Goal: Task Accomplishment & Management: Use online tool/utility

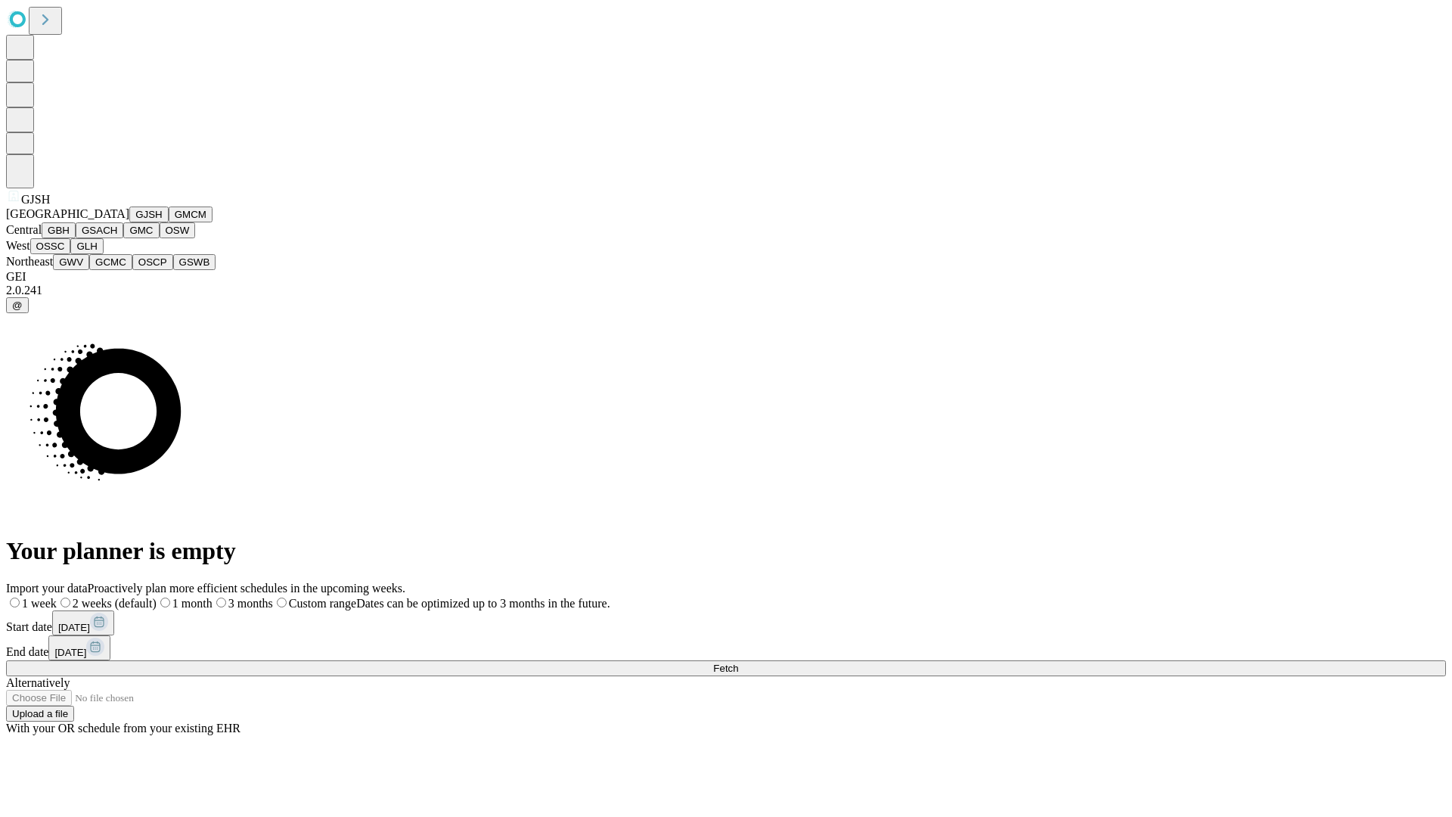
click at [129, 222] on button "GJSH" at bounding box center [148, 214] width 39 height 16
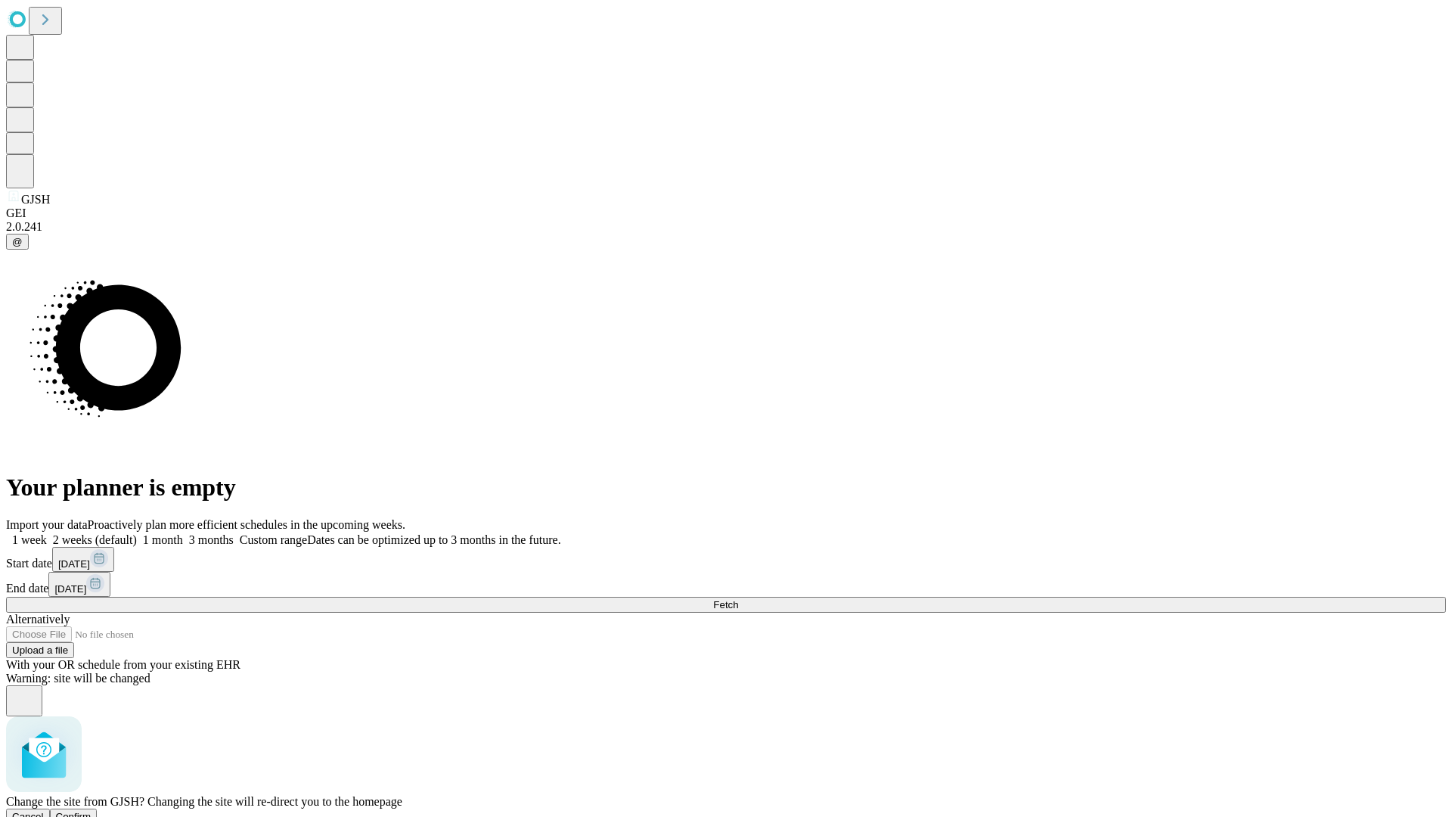
click at [91, 811] on span "Confirm" at bounding box center [74, 816] width 36 height 11
click at [183, 533] on label "1 month" at bounding box center [160, 539] width 46 height 13
click at [738, 599] on span "Fetch" at bounding box center [725, 604] width 25 height 11
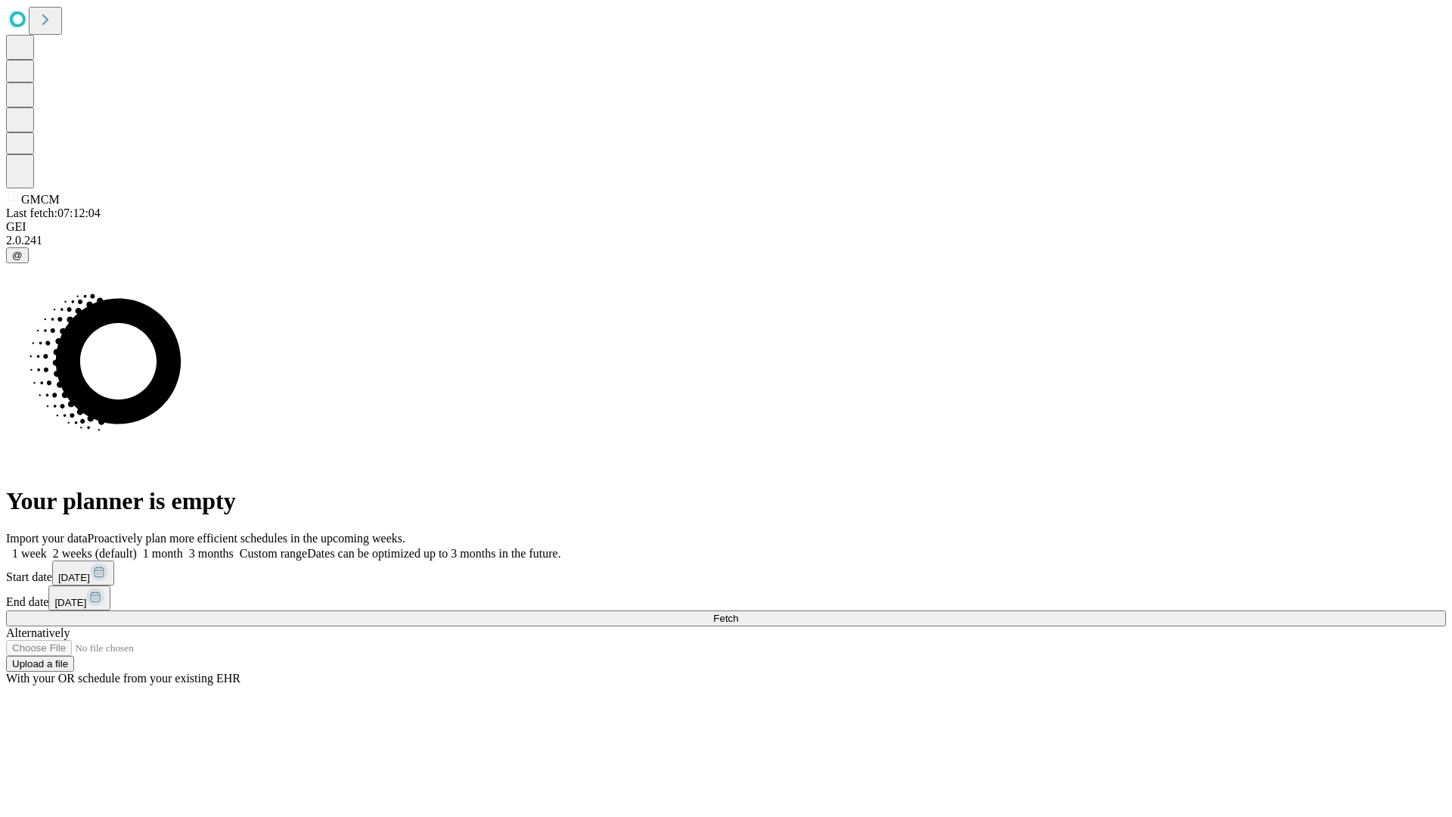
click at [183, 547] on label "1 month" at bounding box center [160, 553] width 46 height 13
click at [738, 612] on span "Fetch" at bounding box center [725, 617] width 25 height 11
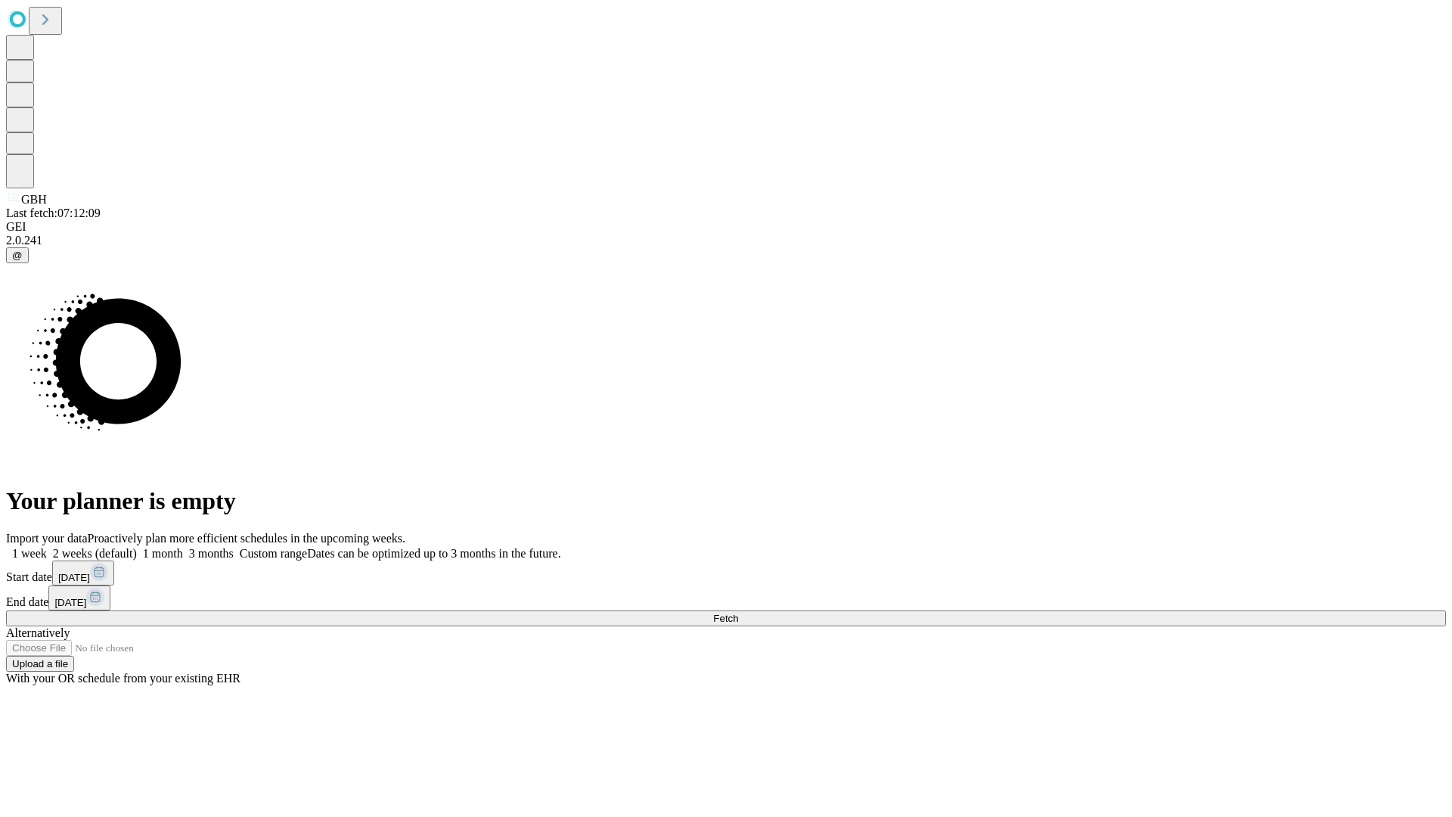
click at [183, 547] on label "1 month" at bounding box center [160, 553] width 46 height 13
click at [738, 612] on span "Fetch" at bounding box center [725, 617] width 25 height 11
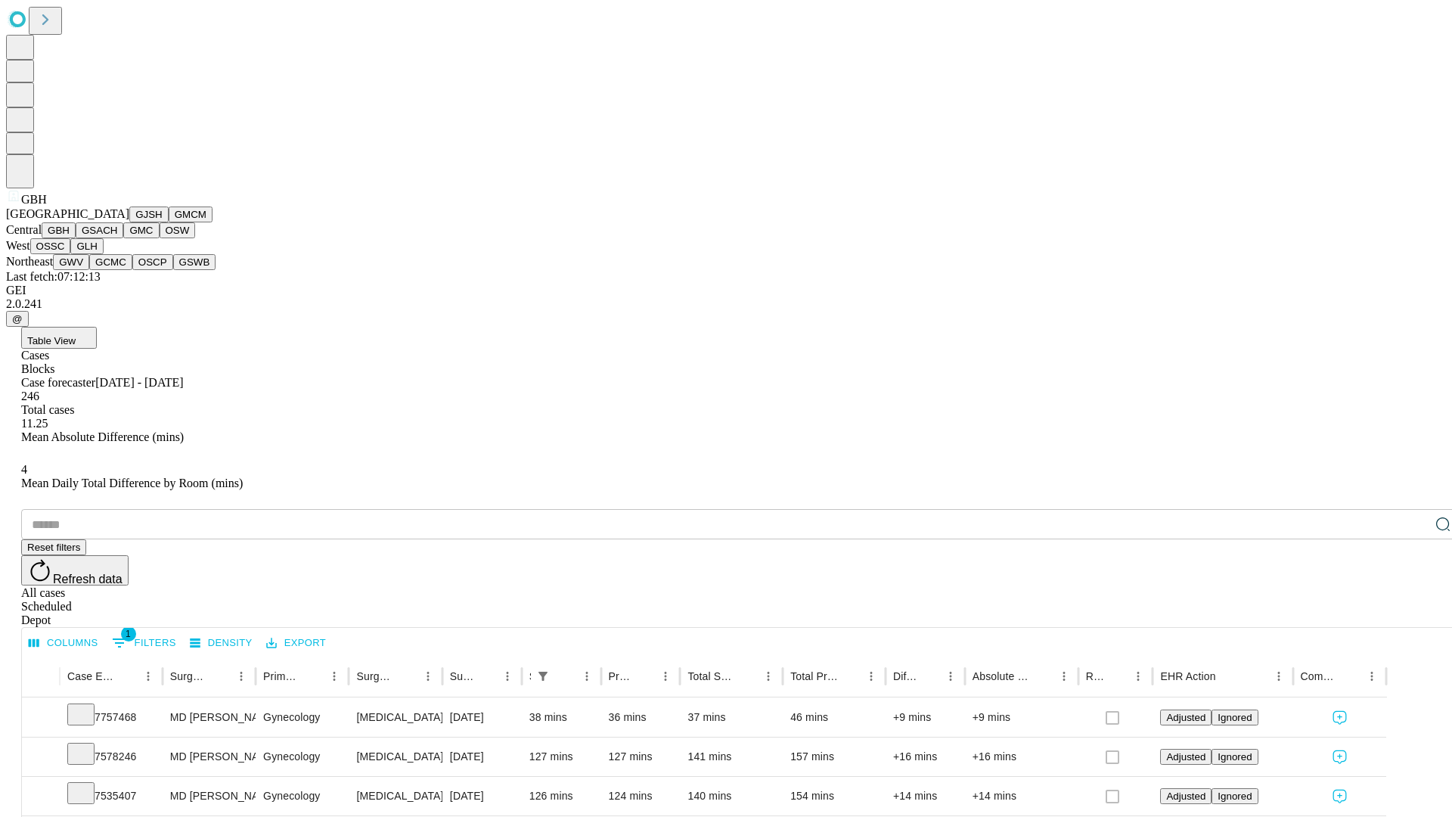
click at [117, 238] on button "GSACH" at bounding box center [100, 230] width 48 height 16
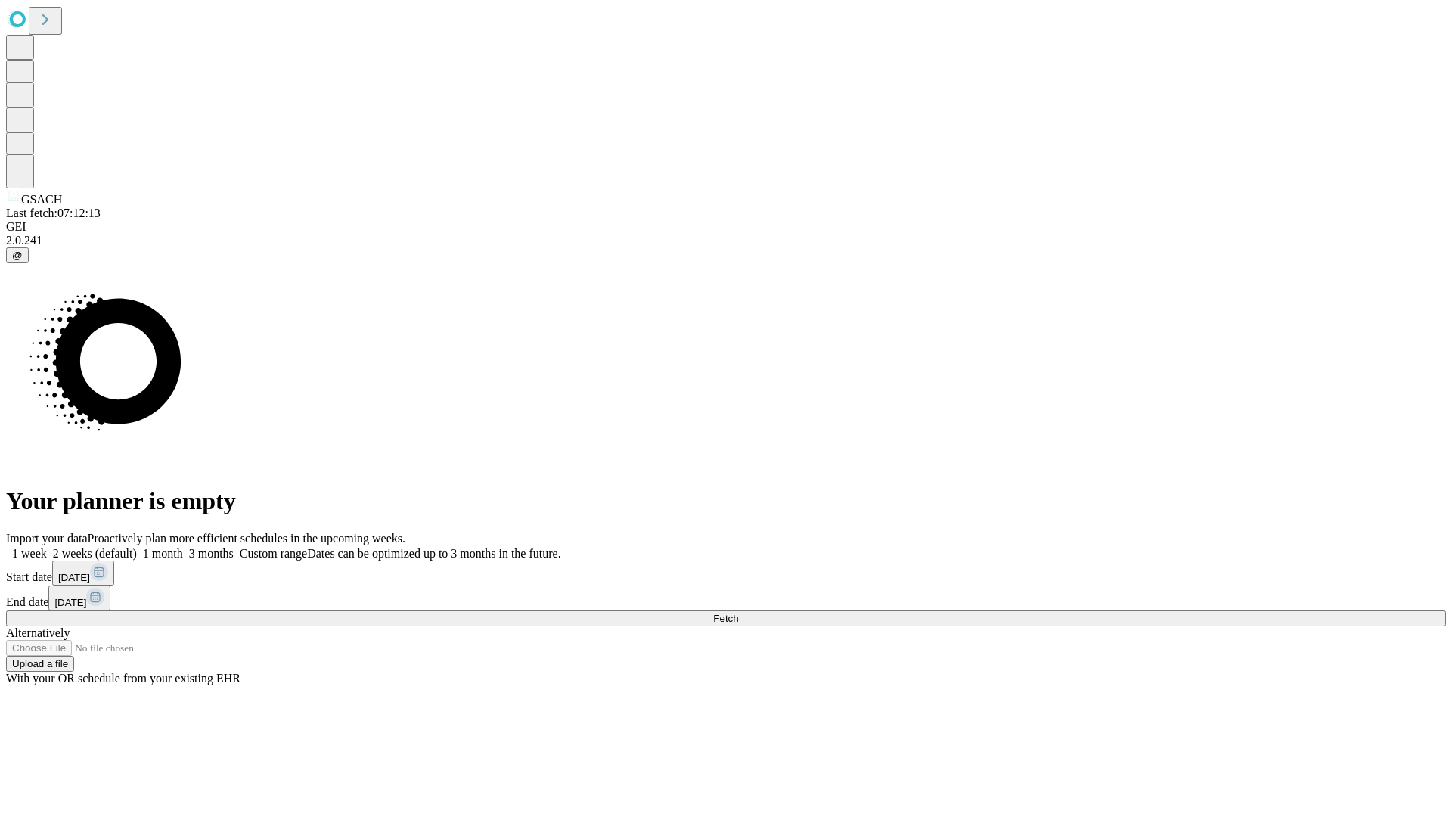
click at [183, 547] on label "1 month" at bounding box center [160, 553] width 46 height 13
click at [738, 612] on span "Fetch" at bounding box center [725, 617] width 25 height 11
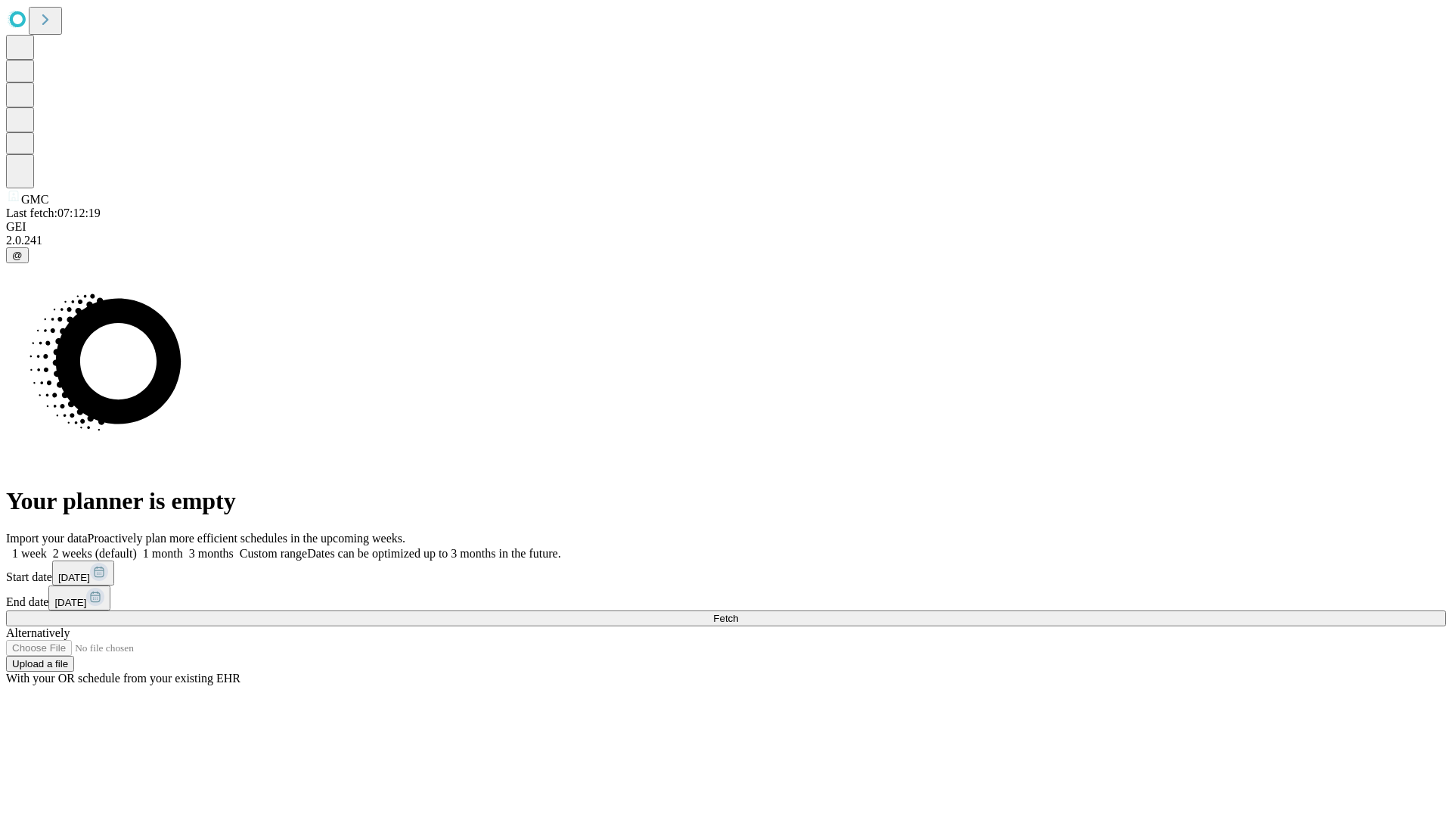
click at [183, 547] on label "1 month" at bounding box center [160, 553] width 46 height 13
click at [738, 612] on span "Fetch" at bounding box center [725, 617] width 25 height 11
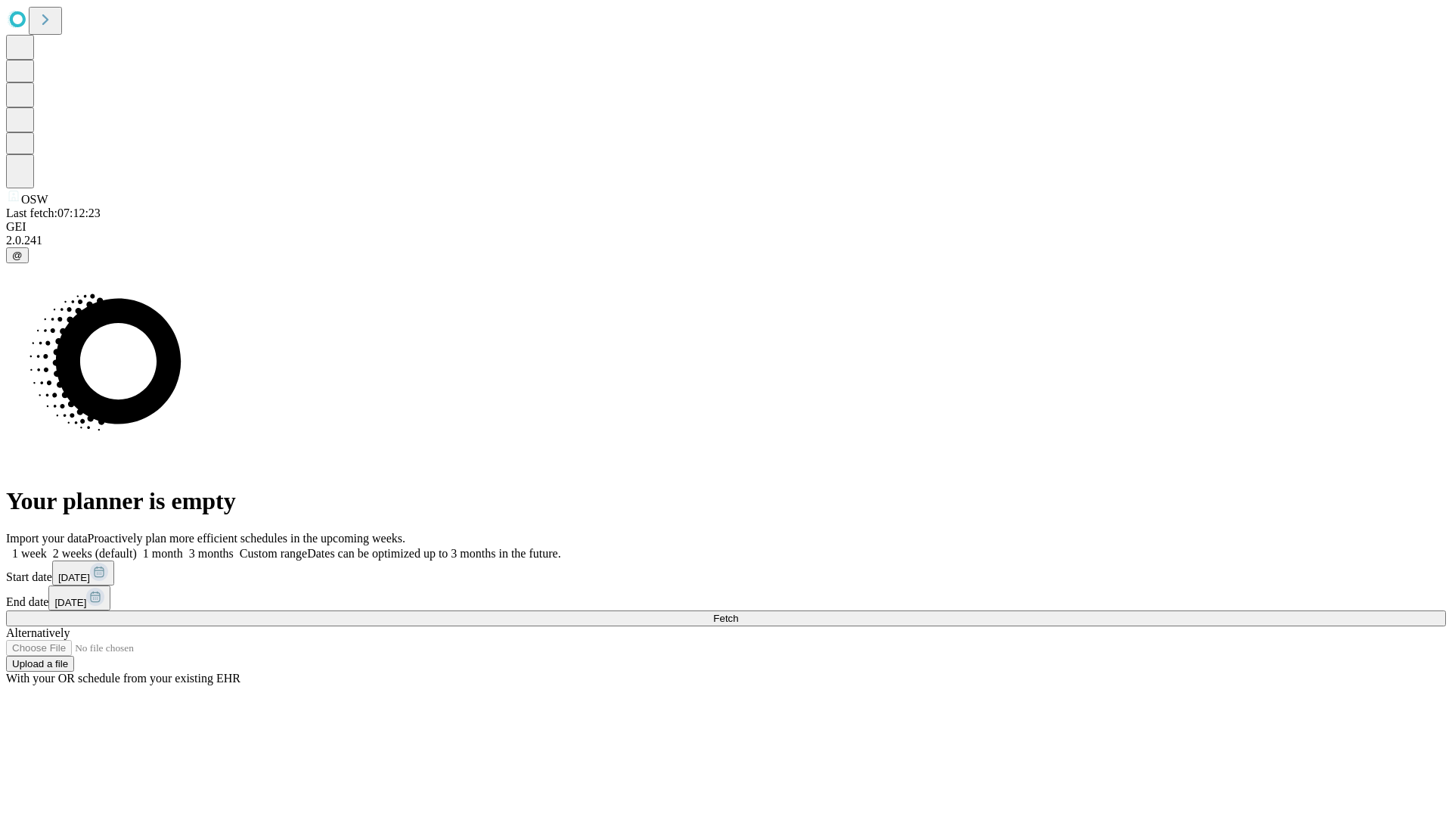
click at [183, 547] on label "1 month" at bounding box center [160, 553] width 46 height 13
click at [738, 612] on span "Fetch" at bounding box center [725, 617] width 25 height 11
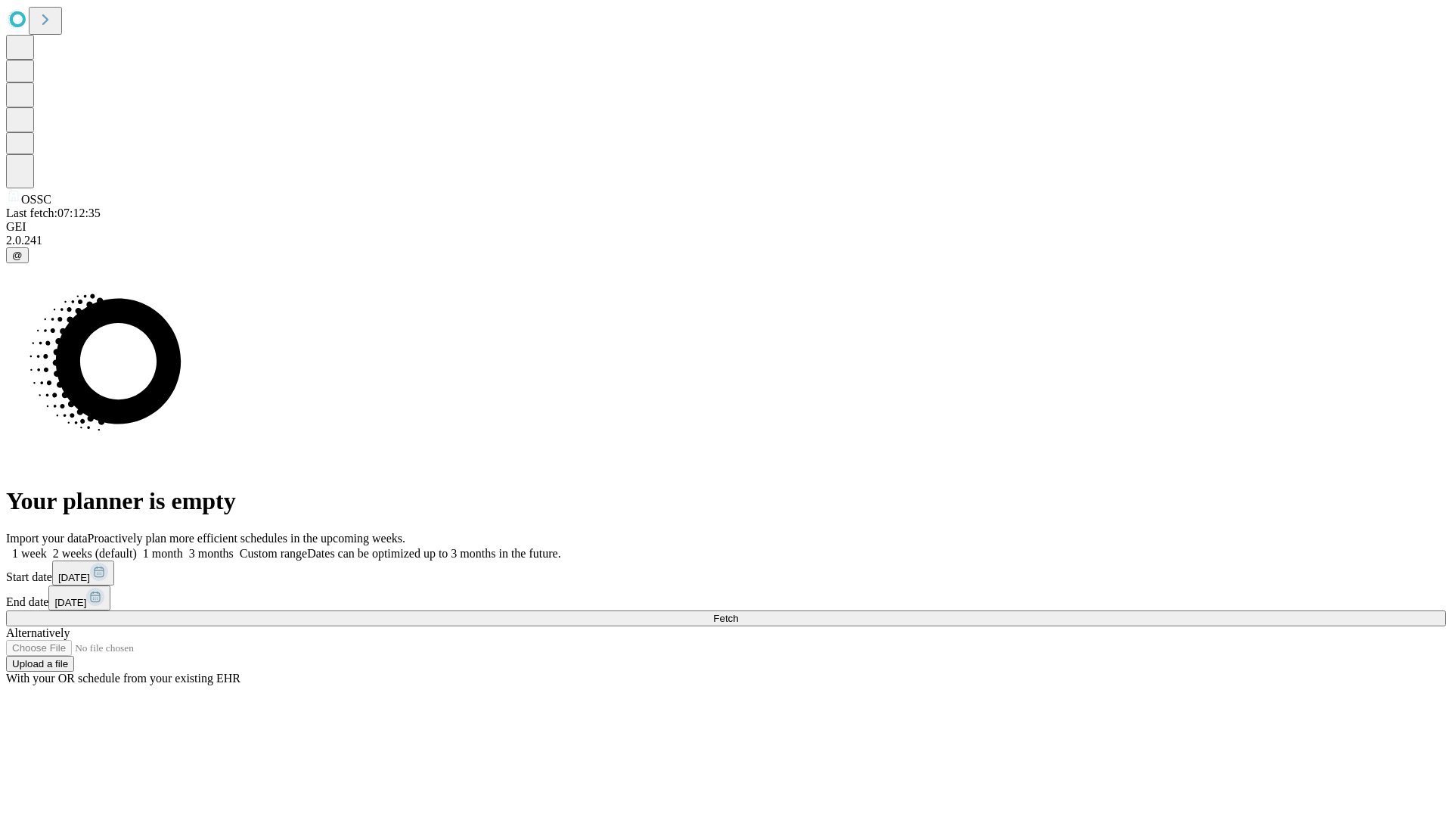
click at [183, 547] on label "1 month" at bounding box center [160, 553] width 46 height 13
click at [738, 612] on span "Fetch" at bounding box center [725, 617] width 25 height 11
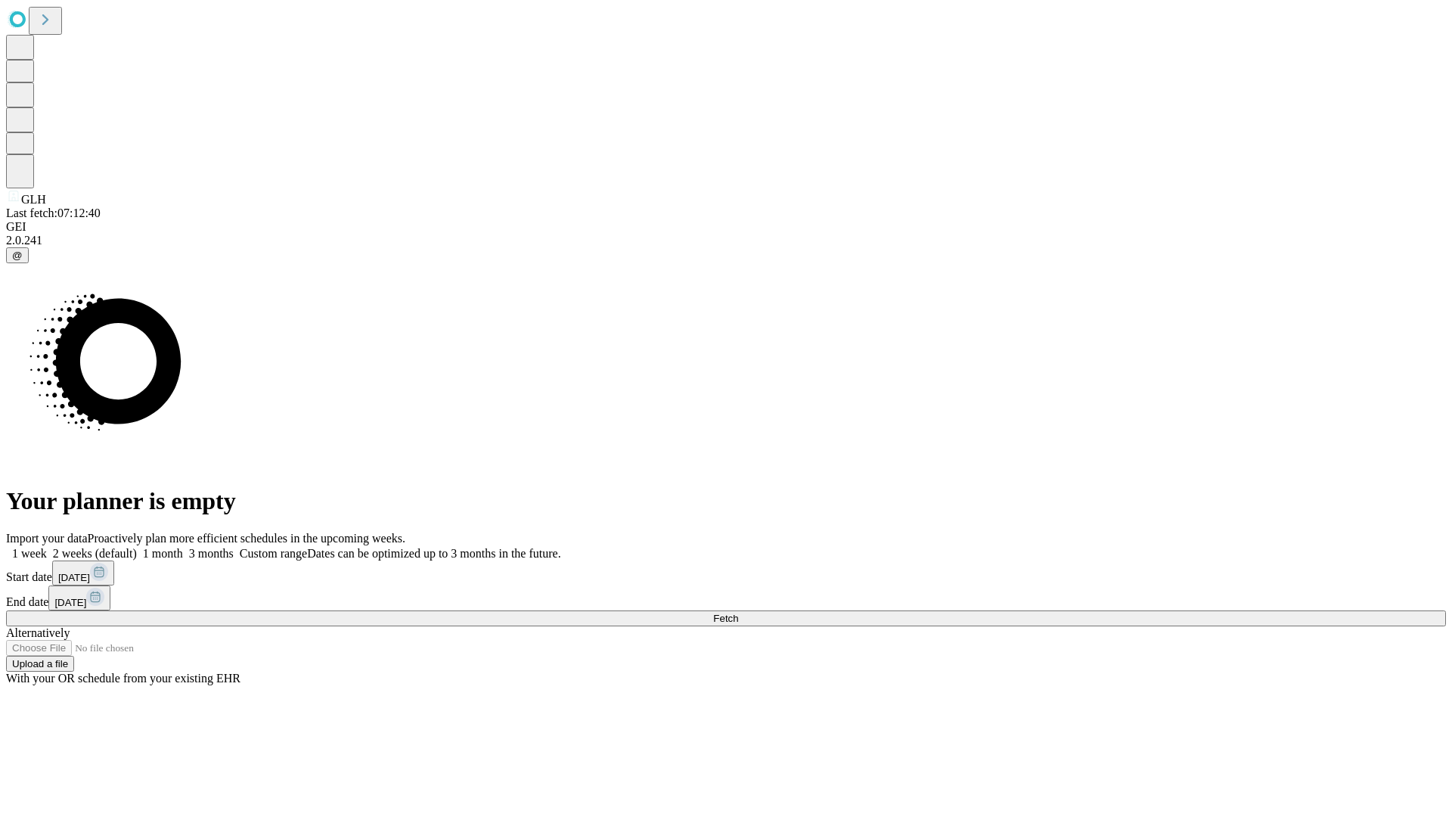
click at [183, 547] on label "1 month" at bounding box center [160, 553] width 46 height 13
click at [738, 612] on span "Fetch" at bounding box center [725, 617] width 25 height 11
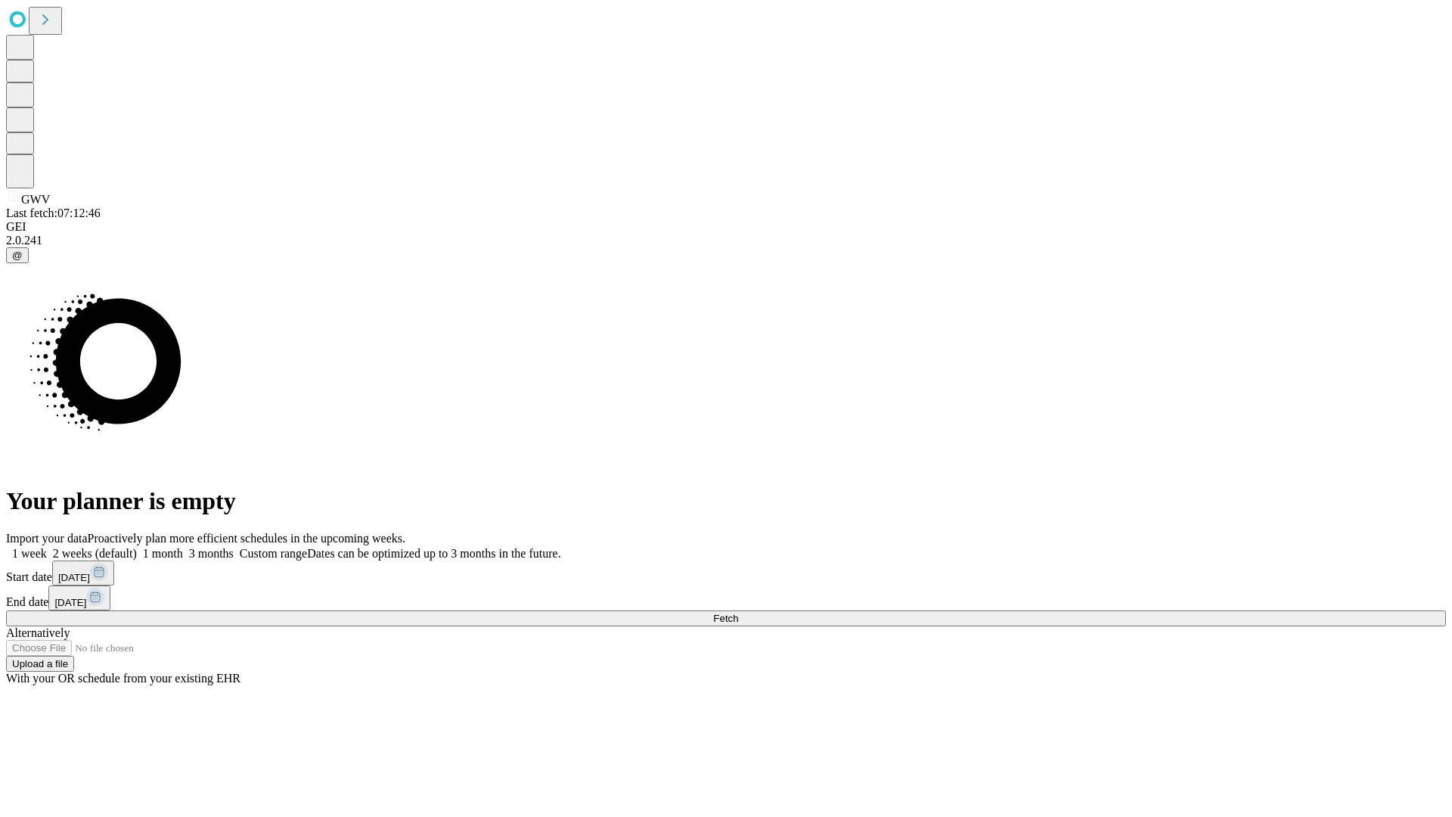
click at [738, 612] on span "Fetch" at bounding box center [725, 617] width 25 height 11
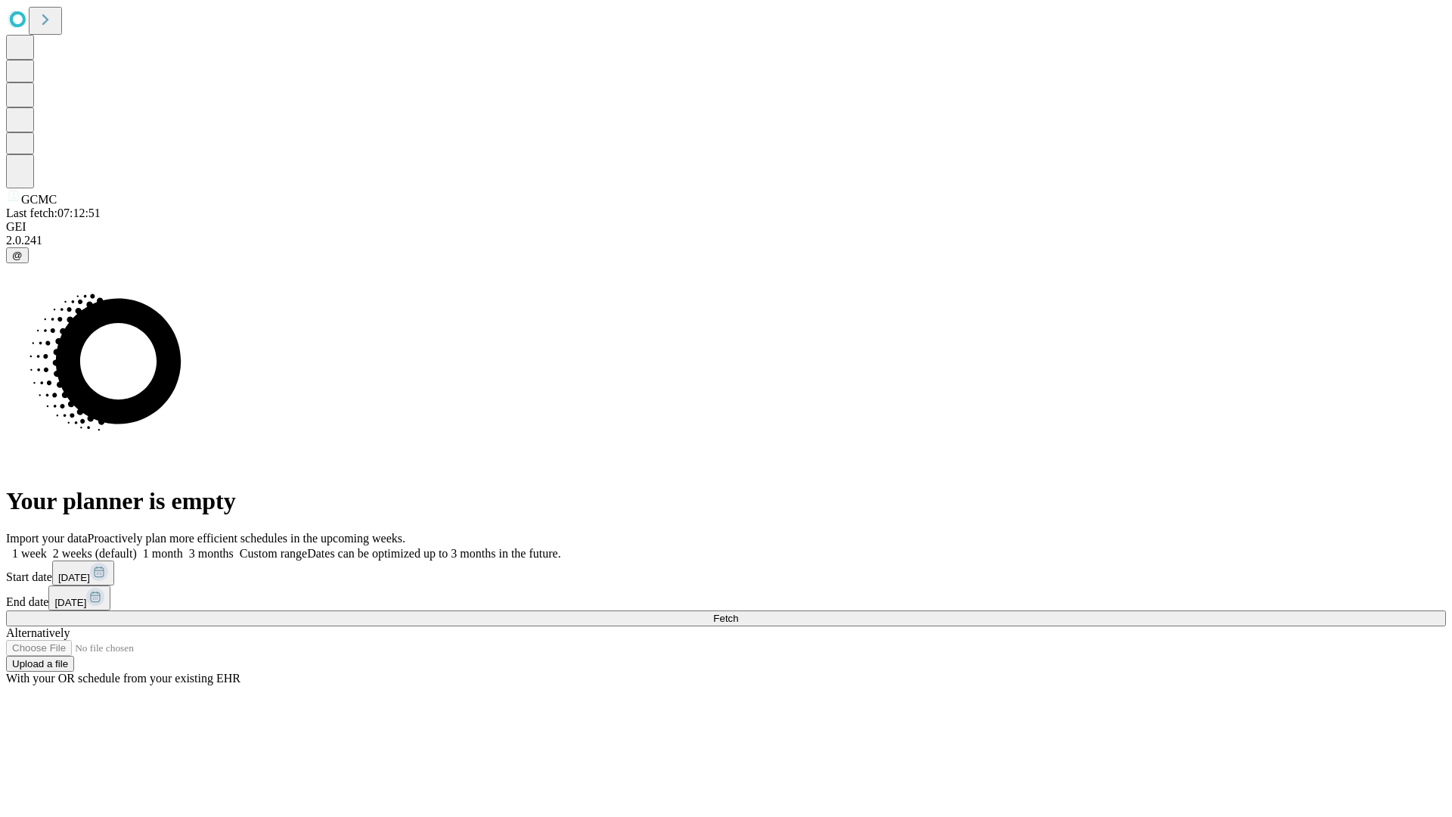
click at [738, 612] on span "Fetch" at bounding box center [725, 617] width 25 height 11
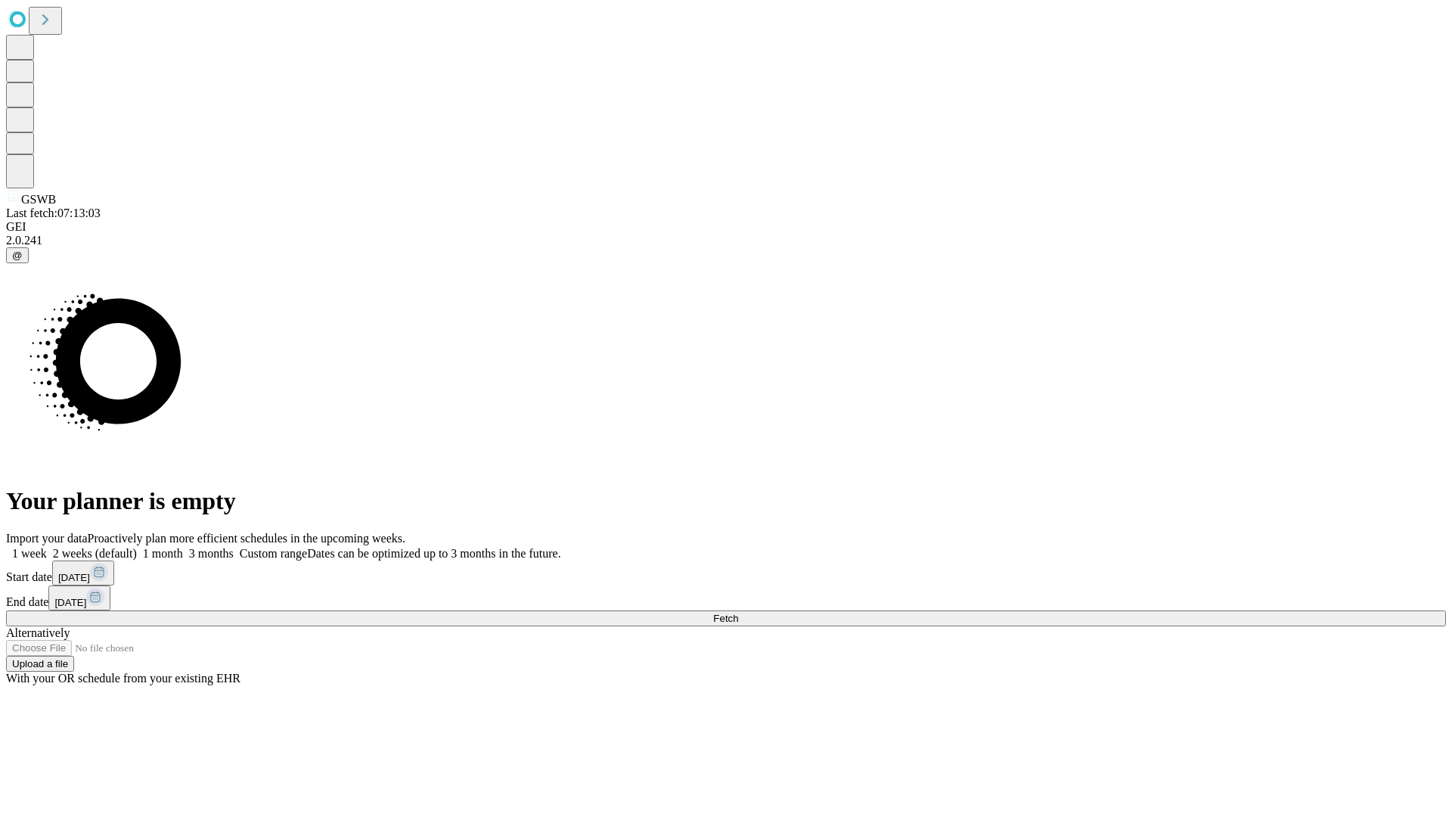
click at [183, 547] on label "1 month" at bounding box center [160, 553] width 46 height 13
click at [738, 612] on span "Fetch" at bounding box center [725, 617] width 25 height 11
